Goal: Navigation & Orientation: Find specific page/section

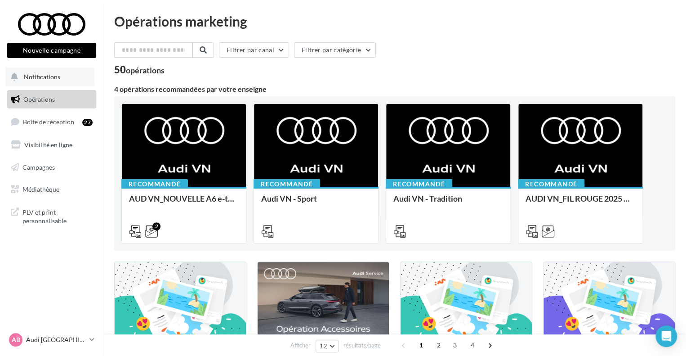
click at [67, 80] on button "Notifications" at bounding box center [49, 76] width 89 height 19
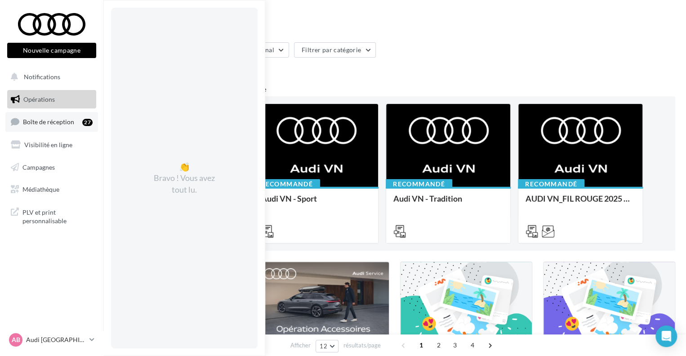
click at [40, 117] on link "Boîte de réception 27" at bounding box center [51, 121] width 93 height 19
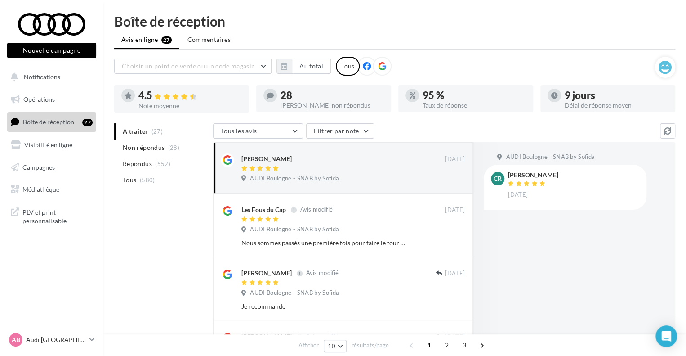
scroll to position [45, 0]
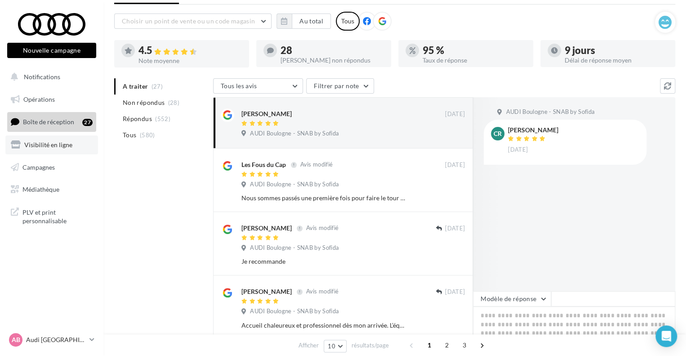
click at [37, 143] on span "Visibilité en ligne" at bounding box center [48, 145] width 48 height 8
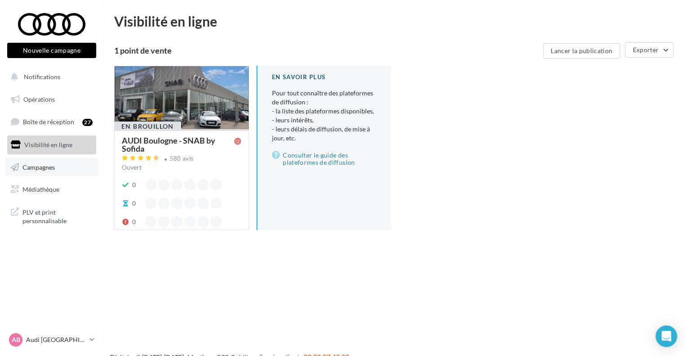
click at [29, 166] on span "Campagnes" at bounding box center [38, 167] width 32 height 8
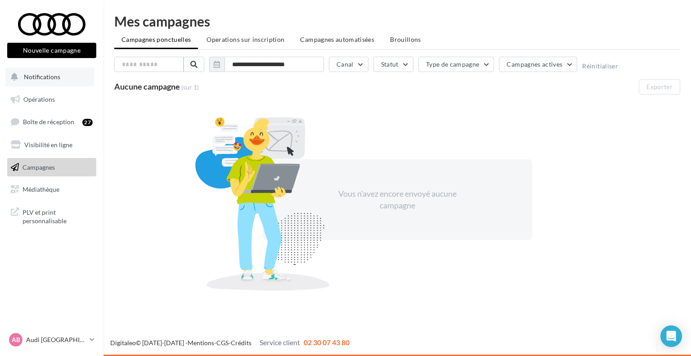
click at [64, 73] on button "Notifications" at bounding box center [49, 76] width 89 height 19
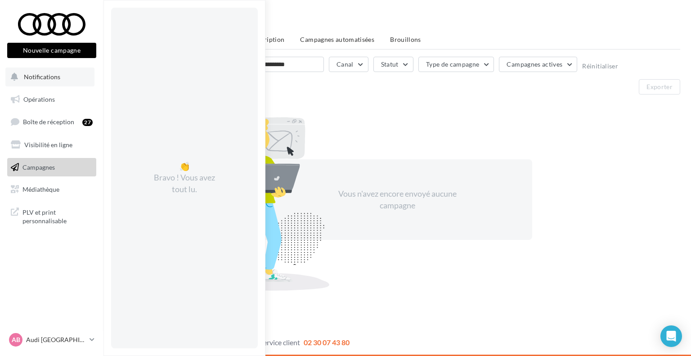
click at [63, 72] on button "Notifications 👏 Bravo ! Vous avez tout lu." at bounding box center [49, 76] width 89 height 19
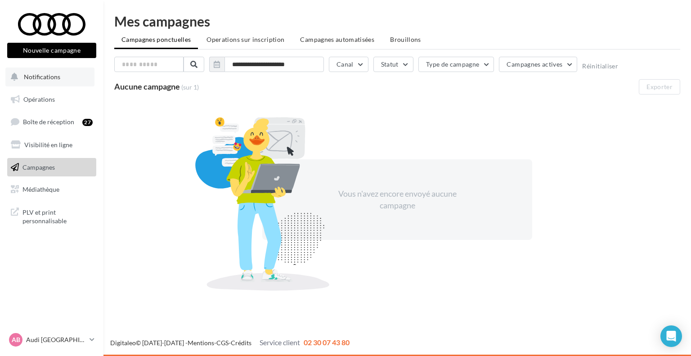
click at [56, 78] on span "Notifications" at bounding box center [42, 77] width 36 height 8
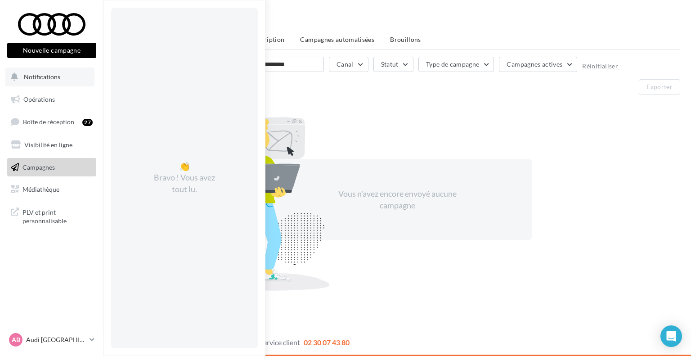
click at [52, 78] on span "Notifications" at bounding box center [42, 77] width 36 height 8
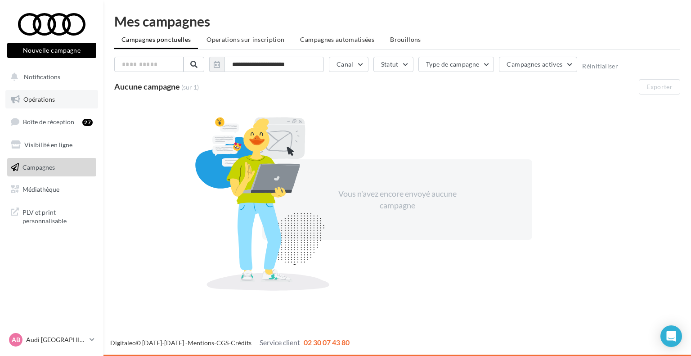
click at [45, 93] on link "Opérations" at bounding box center [51, 99] width 93 height 19
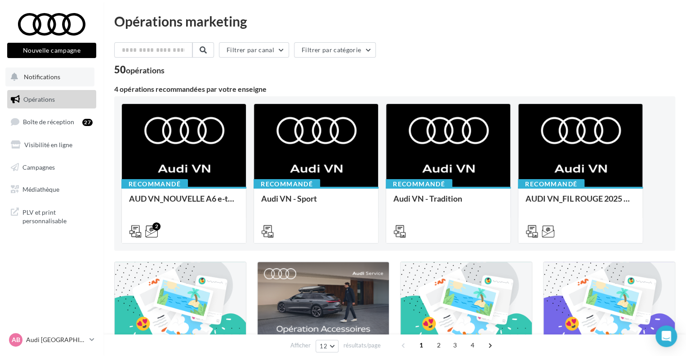
click at [58, 81] on button "Notifications" at bounding box center [49, 76] width 89 height 19
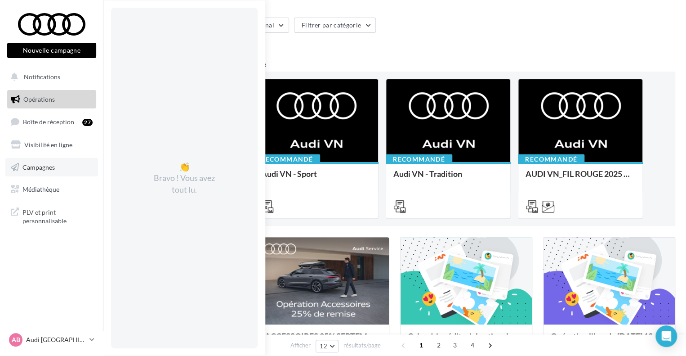
scroll to position [45, 0]
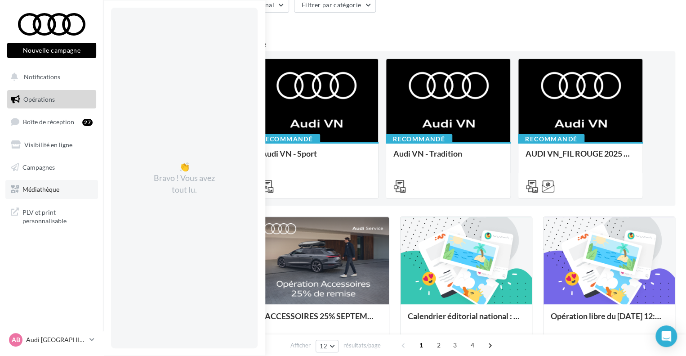
click at [36, 190] on span "Médiathèque" at bounding box center [40, 189] width 37 height 8
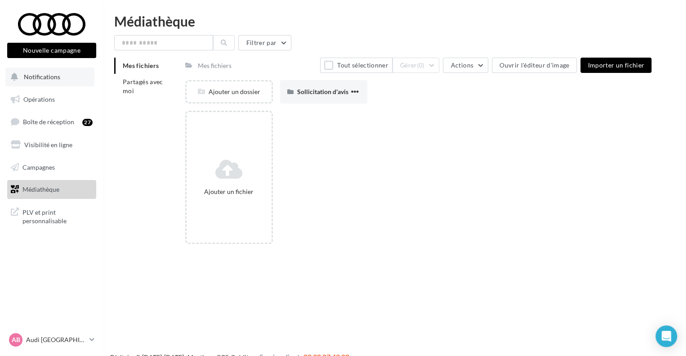
click at [58, 77] on span "Notifications" at bounding box center [42, 77] width 36 height 8
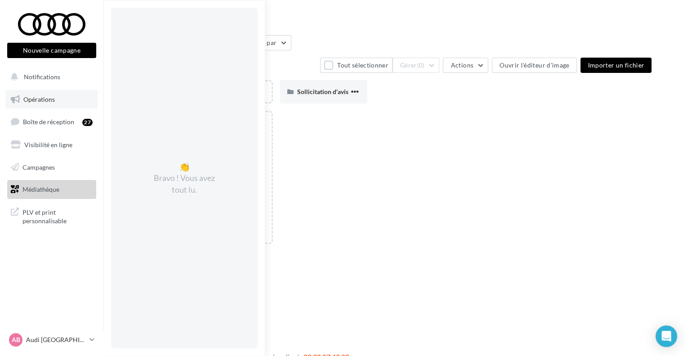
click at [50, 93] on link "Opérations" at bounding box center [51, 99] width 93 height 19
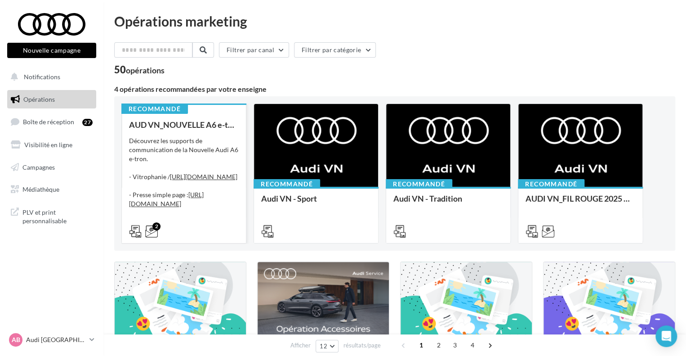
click at [180, 132] on div "AUD VN_NOUVELLE A6 e-tron Découvrez les supports de communication de la Nouvell…" at bounding box center [184, 177] width 110 height 115
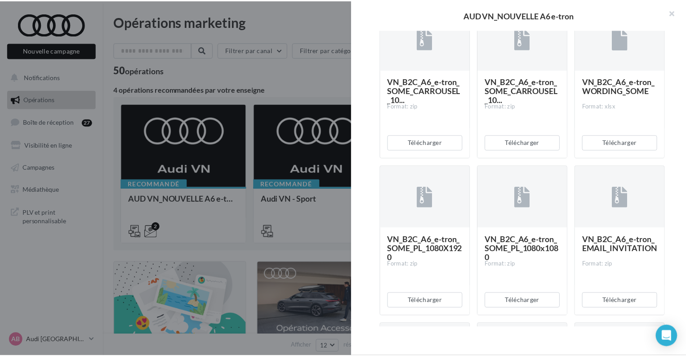
scroll to position [225, 0]
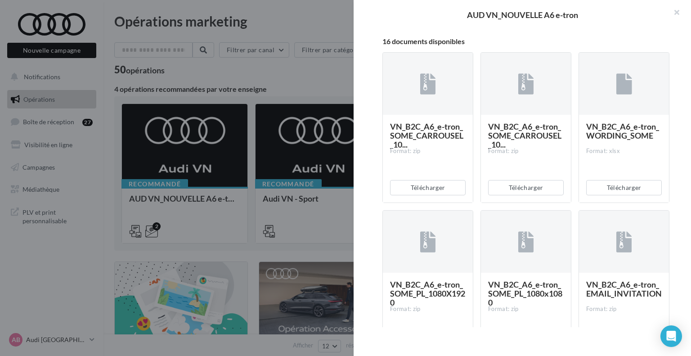
click at [419, 159] on div "VN_B2C_A6_e-tron_SOME_CARROUSEL_10... Format: zip" at bounding box center [428, 158] width 90 height 87
click at [441, 116] on div at bounding box center [428, 84] width 90 height 63
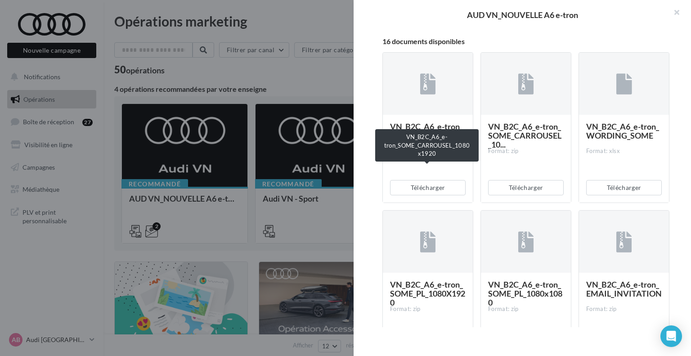
click at [417, 149] on span "VN_B2C_A6_e-tron_SOME_CARROUSEL_10..." at bounding box center [426, 135] width 73 height 28
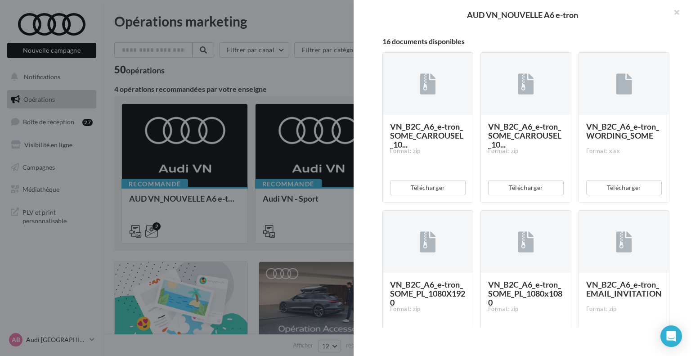
click at [416, 149] on span "VN_B2C_A6_e-tron_SOME_CARROUSEL_10..." at bounding box center [426, 135] width 73 height 28
click at [414, 149] on span "VN_B2C_A6_e-tron_SOME_CARROUSEL_10..." at bounding box center [426, 135] width 73 height 28
click at [413, 149] on span "VN_B2C_A6_e-tron_SOME_CARROUSEL_10..." at bounding box center [426, 135] width 73 height 28
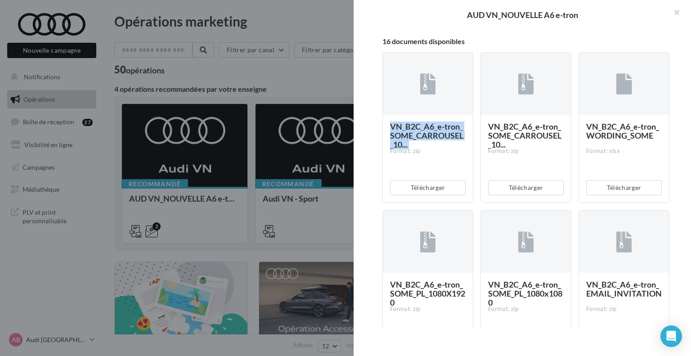
click at [412, 149] on span "VN_B2C_A6_e-tron_SOME_CARROUSEL_10..." at bounding box center [426, 135] width 73 height 28
click at [411, 149] on span "VN_B2C_A6_e-tron_SOME_CARROUSEL_10..." at bounding box center [426, 135] width 73 height 28
click at [410, 149] on span "VN_B2C_A6_e-tron_SOME_CARROUSEL_10..." at bounding box center [426, 135] width 73 height 28
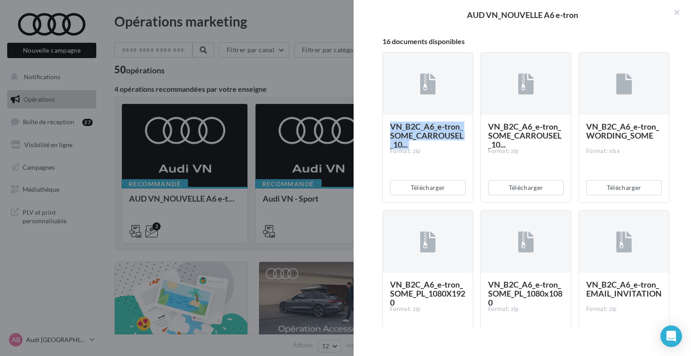
click at [409, 149] on span "VN_B2C_A6_e-tron_SOME_CARROUSEL_10..." at bounding box center [426, 135] width 73 height 28
click at [407, 149] on span "VN_B2C_A6_e-tron_SOME_CARROUSEL_10..." at bounding box center [426, 135] width 73 height 28
